Goal: Information Seeking & Learning: Learn about a topic

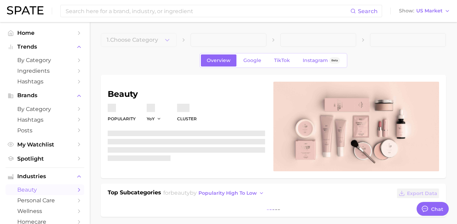
type textarea "x"
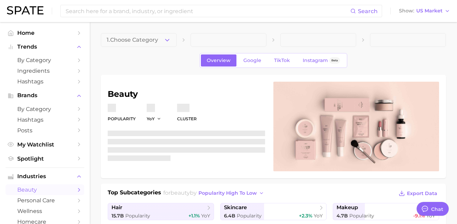
scroll to position [3362, 0]
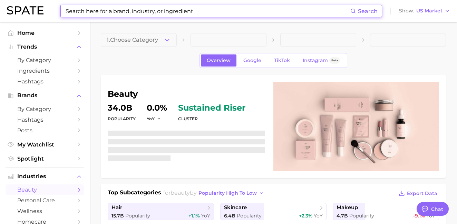
click at [92, 12] on input at bounding box center [207, 11] width 285 height 12
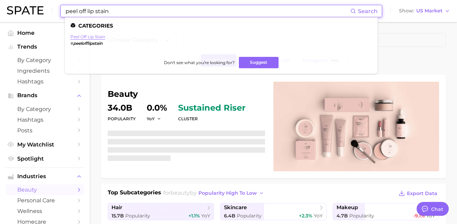
type input "peel off lip stain"
click at [95, 38] on link "peel off lip stain" at bounding box center [87, 36] width 35 height 5
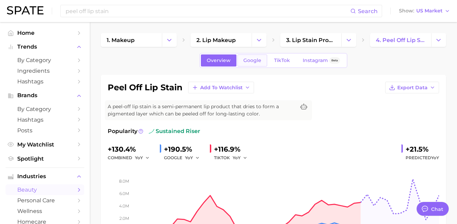
click at [256, 63] on link "Google" at bounding box center [252, 60] width 30 height 12
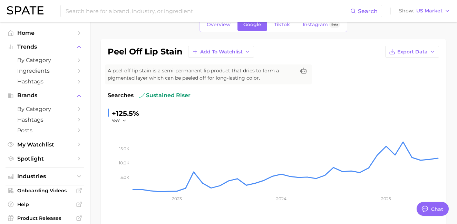
scroll to position [37, 0]
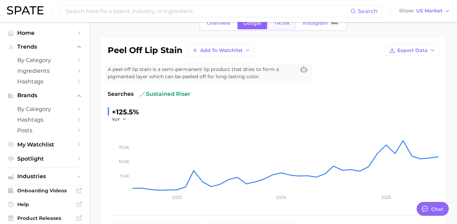
click at [284, 27] on link "TikTok" at bounding box center [282, 23] width 28 height 12
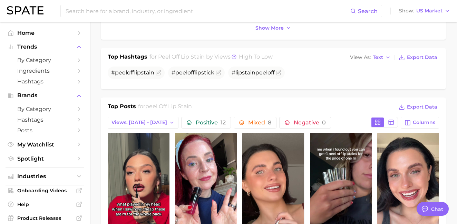
scroll to position [246, 0]
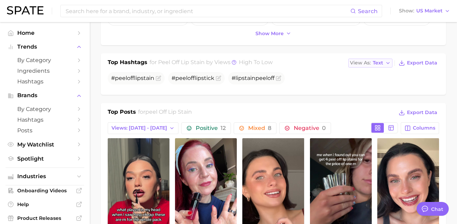
click at [389, 63] on icon "button" at bounding box center [388, 63] width 6 height 6
click at [376, 85] on button "Table" at bounding box center [386, 87] width 76 height 12
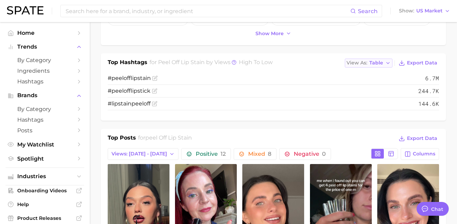
click at [372, 65] on span "Table" at bounding box center [376, 63] width 14 height 4
click at [374, 89] on button "Table" at bounding box center [383, 87] width 76 height 12
click at [379, 63] on span "Table" at bounding box center [376, 63] width 14 height 4
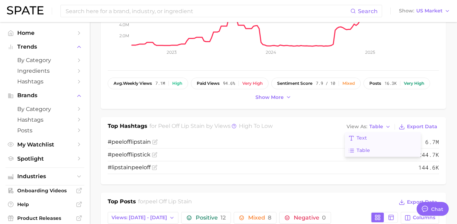
scroll to position [177, 0]
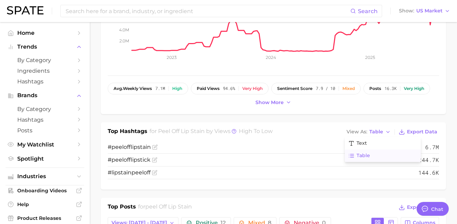
click at [2, 85] on nav "Home Trends by Category Ingredients Hashtags Brands by Category Hashtags Posts …" at bounding box center [45, 123] width 90 height 202
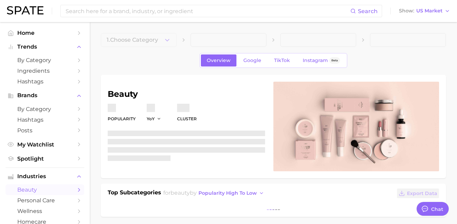
type textarea "x"
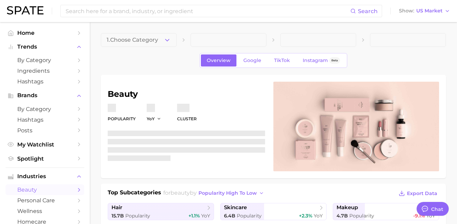
scroll to position [3362, 0]
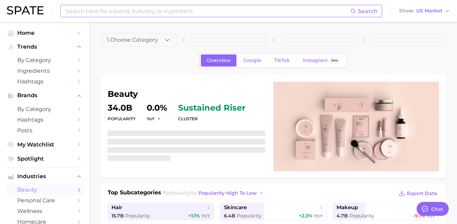
click at [93, 7] on input at bounding box center [207, 11] width 285 height 12
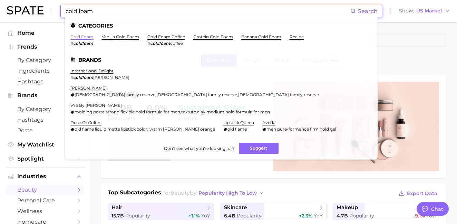
type input "cold foam"
click at [85, 36] on link "cold foam" at bounding box center [81, 36] width 23 height 5
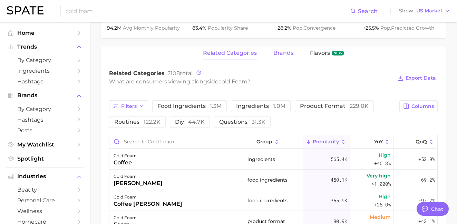
click at [274, 57] on button "brands" at bounding box center [283, 53] width 20 height 13
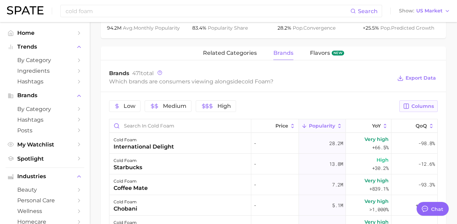
click at [422, 103] on span "Columns" at bounding box center [422, 106] width 22 height 6
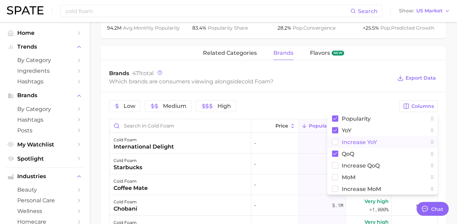
click at [369, 142] on span "Increase YoY" at bounding box center [358, 142] width 35 height 6
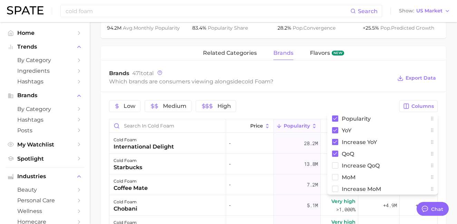
click at [352, 94] on div "Low Medium High Columns Popularity YoY Increase YoY QoQ Increase QoQ MoM Increa…" at bounding box center [273, 221] width 345 height 259
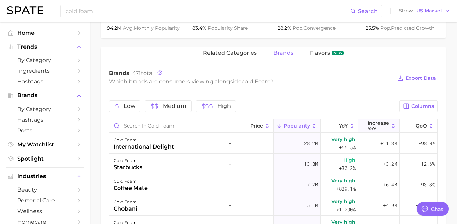
click at [384, 131] on span "Increase YoY" at bounding box center [377, 125] width 21 height 11
